Goal: Task Accomplishment & Management: Use online tool/utility

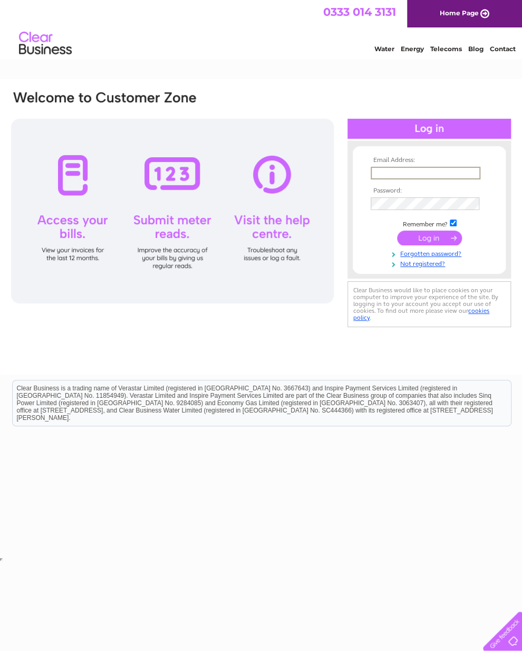
type input "Fryad28@hotmail.co.uk"
click at [429, 242] on input "submit" at bounding box center [429, 236] width 65 height 15
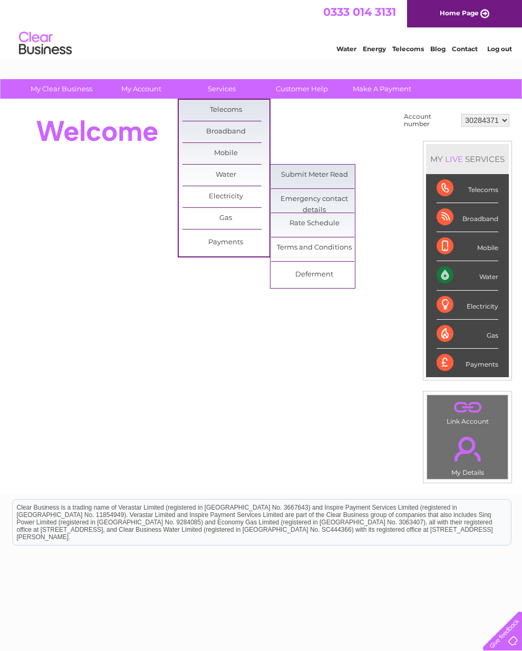
click at [326, 171] on link "Submit Meter Read" at bounding box center [314, 175] width 87 height 21
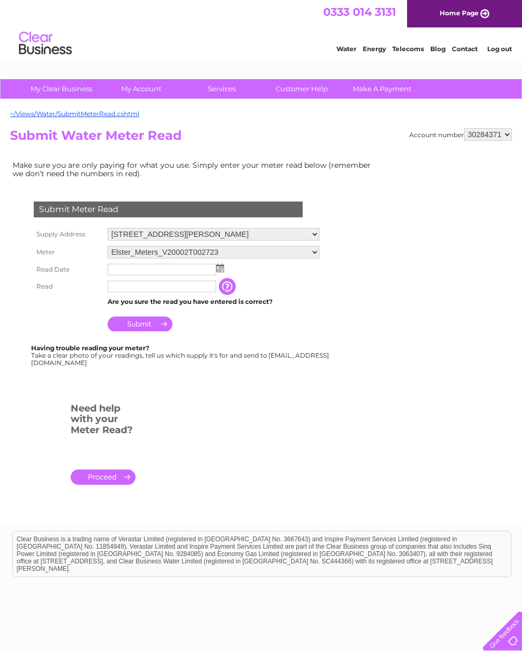
click at [219, 272] on img at bounding box center [220, 268] width 8 height 8
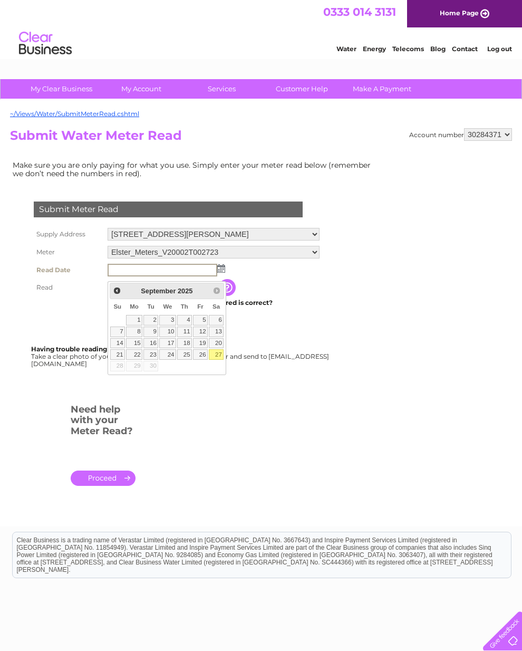
click at [216, 356] on link "27" at bounding box center [216, 354] width 15 height 11
type input "2025/09/27"
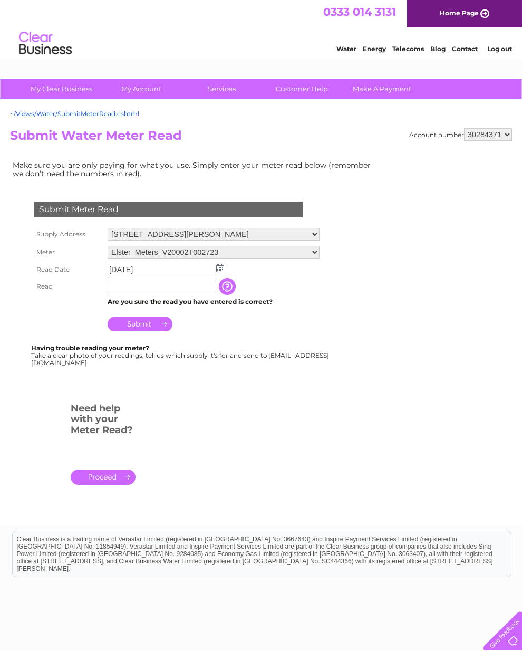
click at [152, 290] on input "text" at bounding box center [162, 287] width 109 height 12
type input "00763"
click at [158, 325] on input "Submit" at bounding box center [140, 324] width 65 height 15
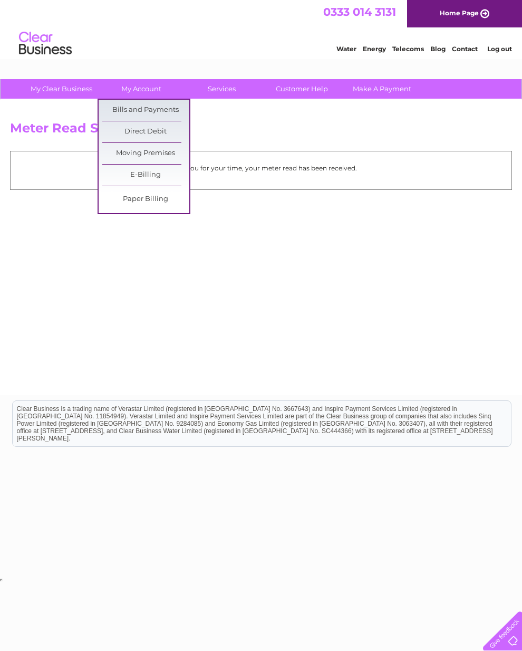
click at [162, 105] on link "Bills and Payments" at bounding box center [145, 110] width 87 height 21
click at [162, 110] on link "Bills and Payments" at bounding box center [145, 110] width 87 height 21
